Goal: Task Accomplishment & Management: Use online tool/utility

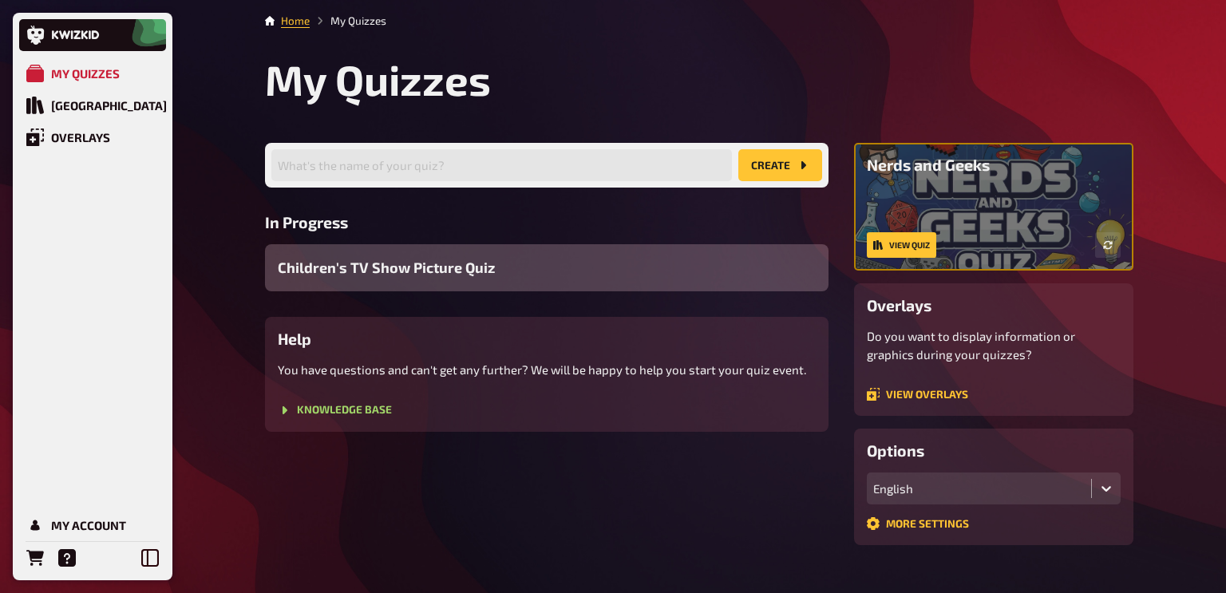
click at [723, 285] on div "Children's TV Show Picture Quiz" at bounding box center [547, 267] width 564 height 47
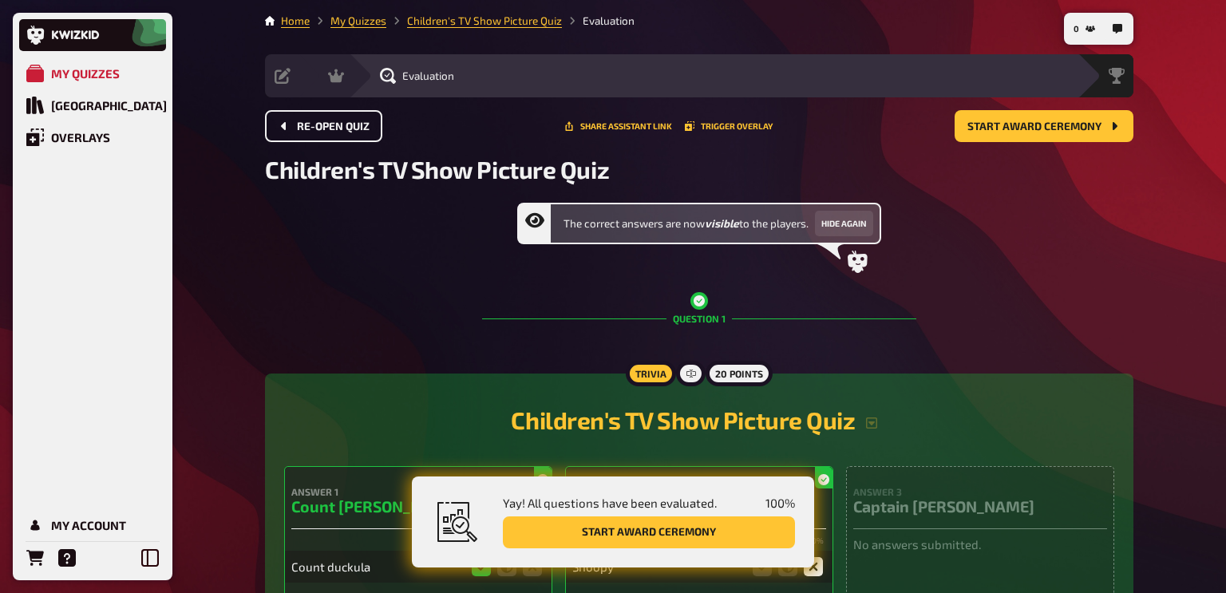
click at [327, 127] on span "Re-open Quiz" at bounding box center [333, 126] width 73 height 11
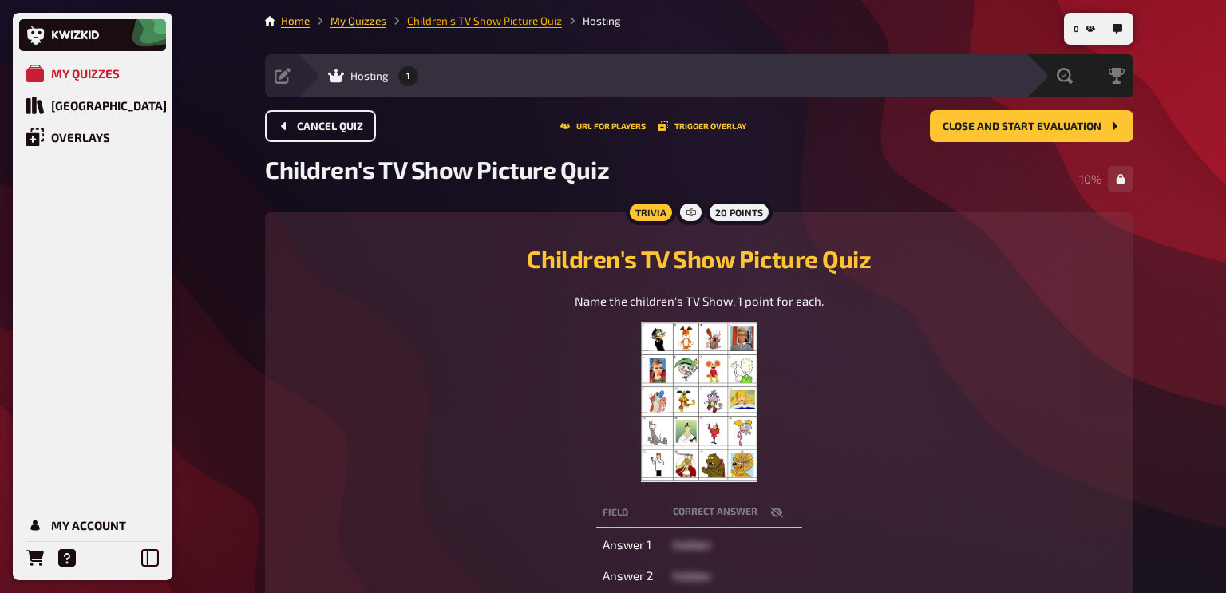
click at [427, 17] on link "Children's TV Show Picture Quiz" at bounding box center [484, 20] width 155 height 13
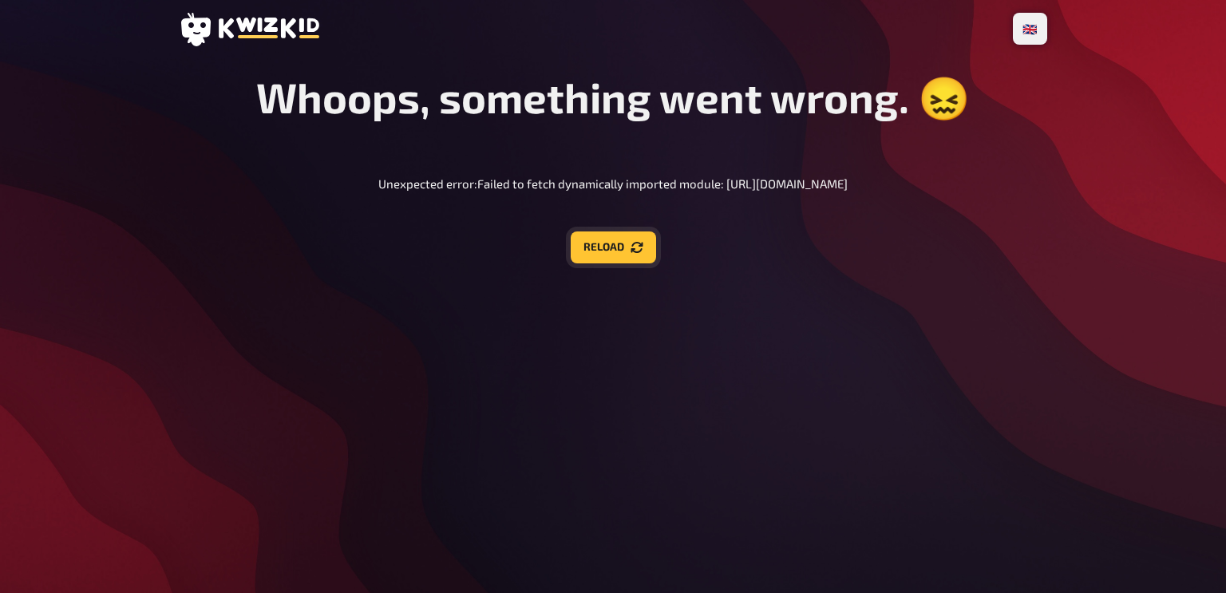
click at [599, 244] on button "Reload" at bounding box center [613, 248] width 85 height 32
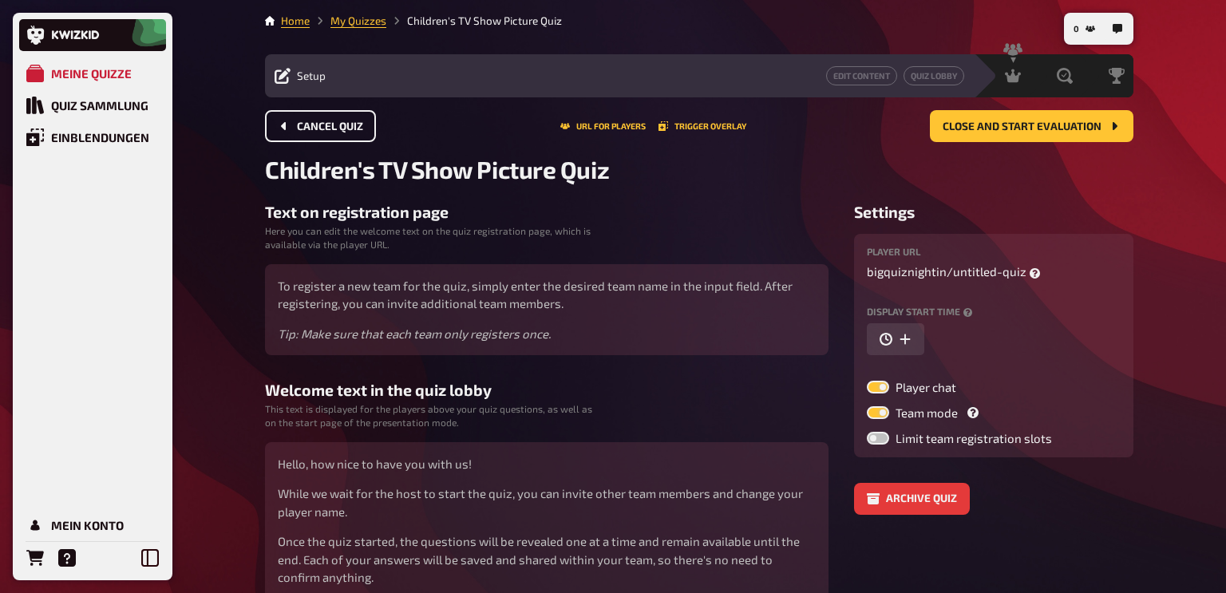
click at [317, 128] on span "Cancel Quiz" at bounding box center [330, 126] width 66 height 11
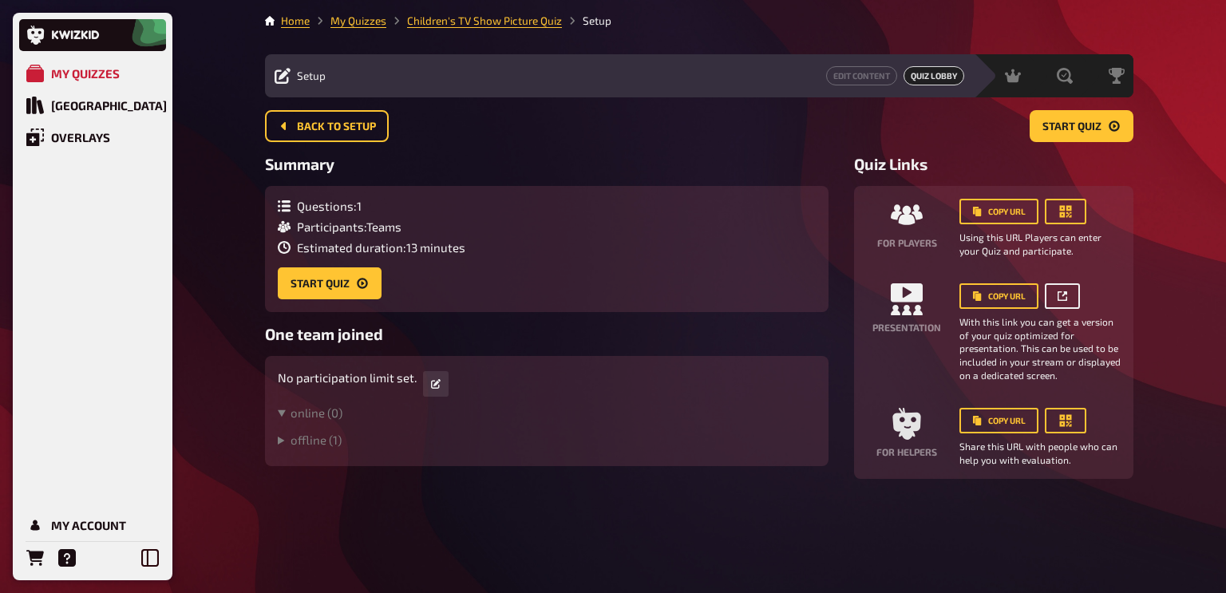
click at [1061, 294] on icon at bounding box center [1063, 296] width 10 height 10
click at [96, 522] on div "My Account" at bounding box center [88, 525] width 75 height 14
